Goal: Find specific page/section: Find specific page/section

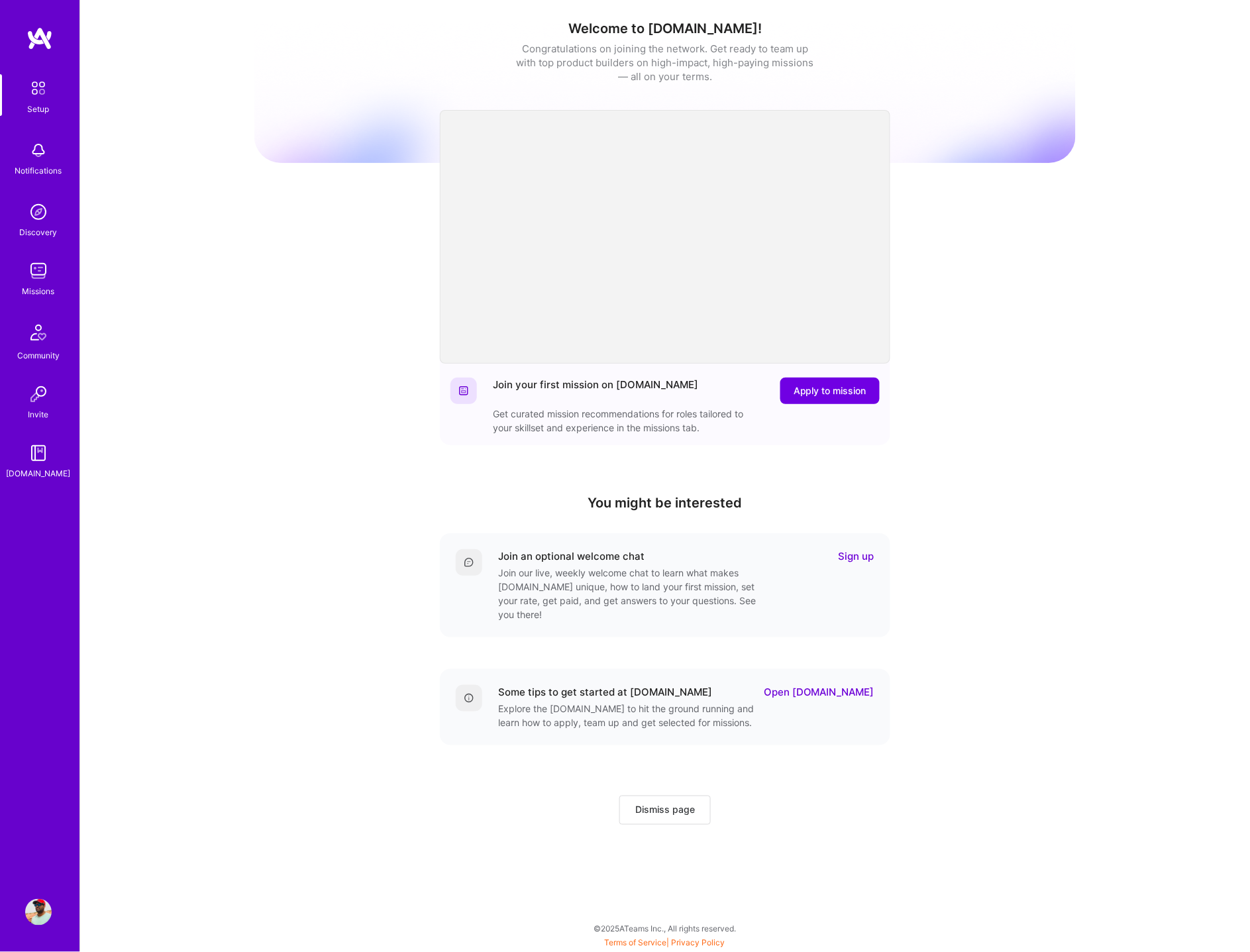
click at [37, 275] on img at bounding box center [38, 271] width 26 height 26
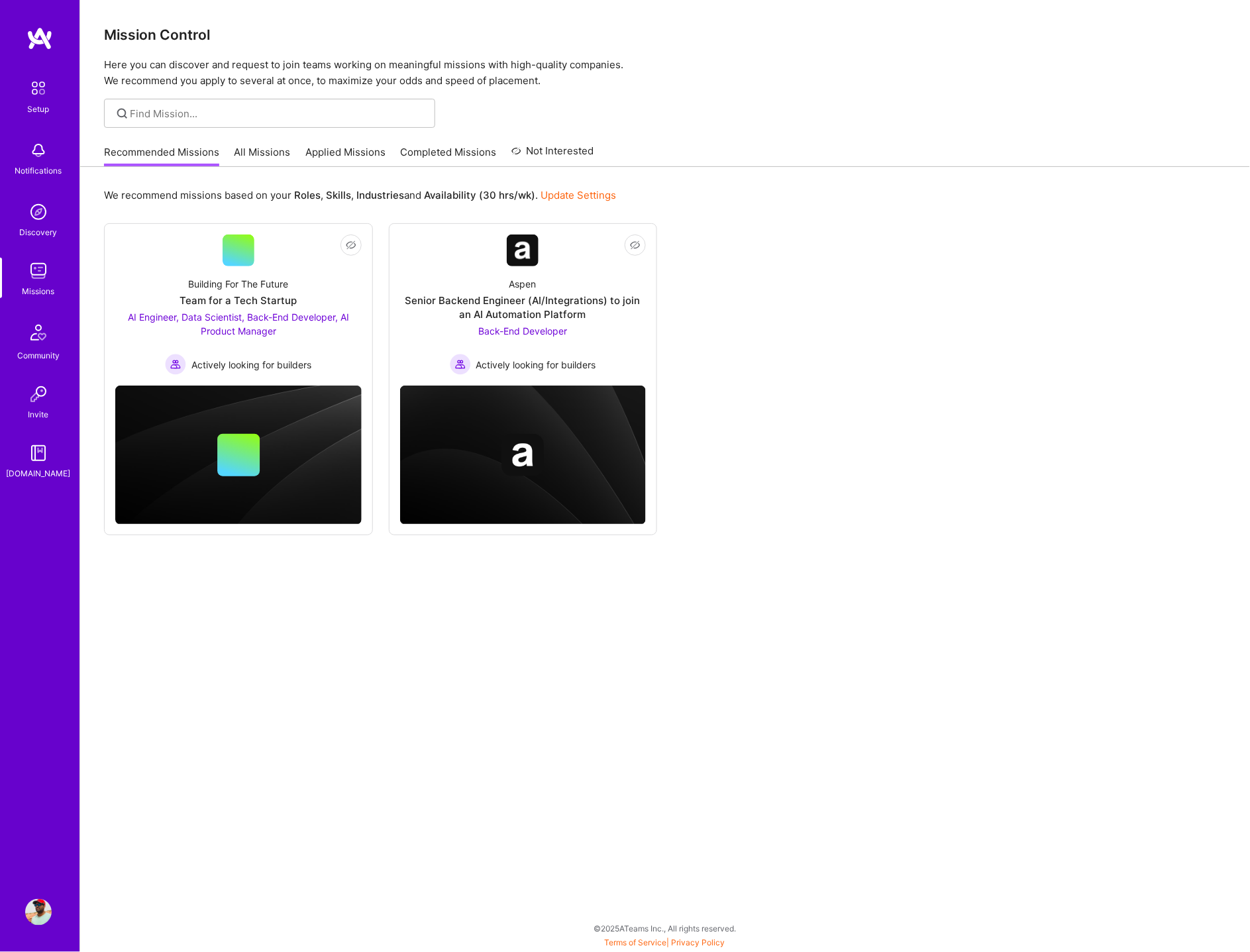
click at [263, 153] on link "All Missions" at bounding box center [262, 155] width 57 height 22
